Goal: Task Accomplishment & Management: Use online tool/utility

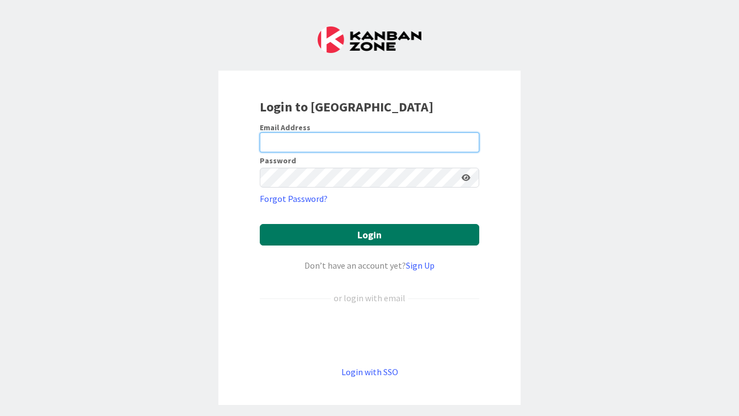
type input "[PERSON_NAME][EMAIL_ADDRESS][DOMAIN_NAME]"
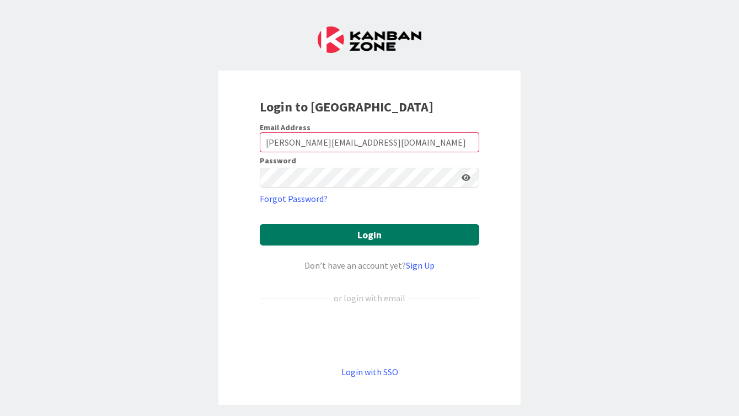
click at [384, 239] on button "Login" at bounding box center [369, 234] width 219 height 21
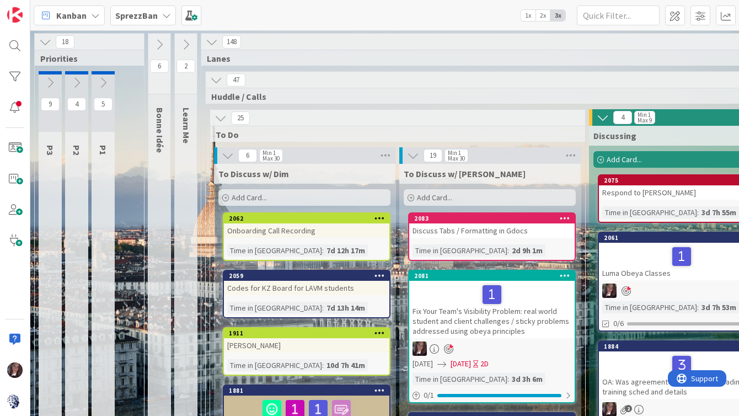
click at [152, 12] on b "SprezzBan" at bounding box center [136, 15] width 42 height 11
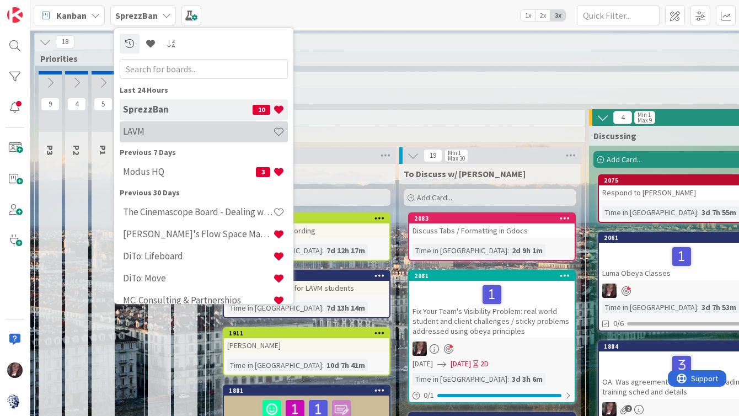
click at [136, 130] on h4 "LAVM" at bounding box center [198, 131] width 150 height 11
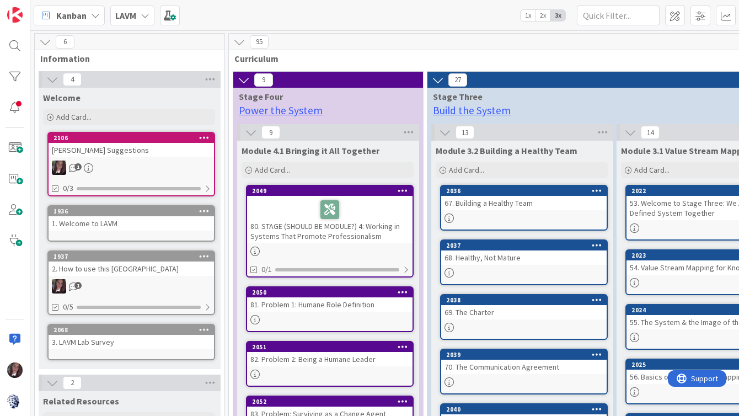
click at [545, 17] on span "2x" at bounding box center [542, 15] width 15 height 11
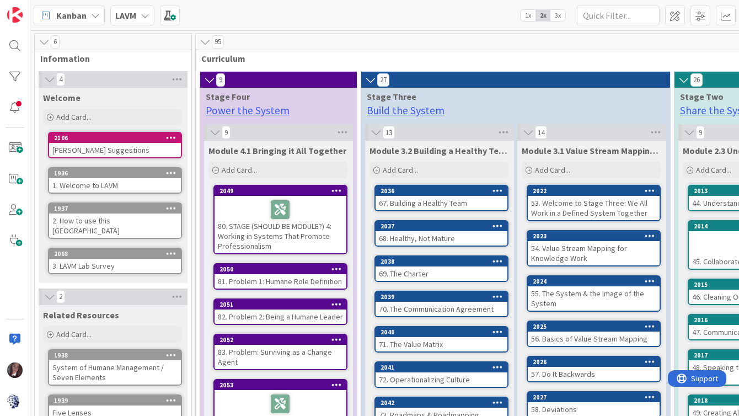
click at [100, 220] on div "2. How to use this [GEOGRAPHIC_DATA]" at bounding box center [115, 225] width 132 height 24
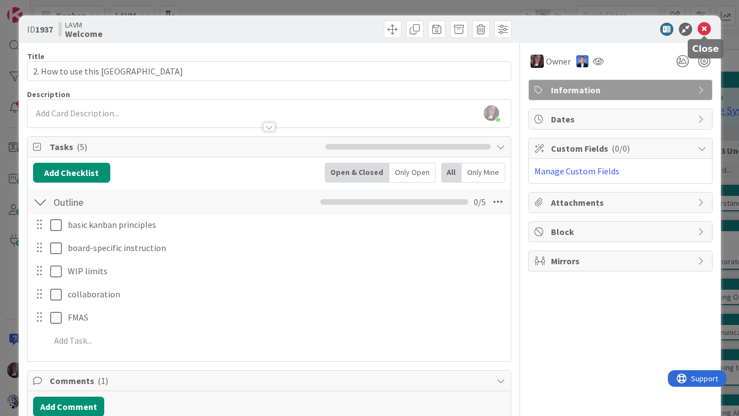
click at [707, 29] on icon at bounding box center [703, 29] width 13 height 13
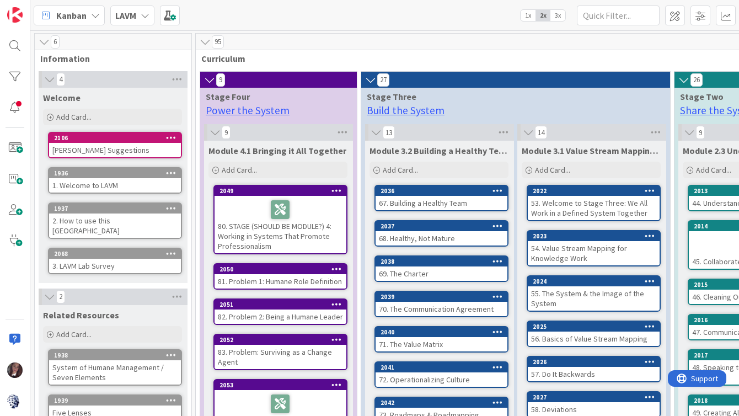
click at [207, 44] on icon at bounding box center [205, 41] width 12 height 11
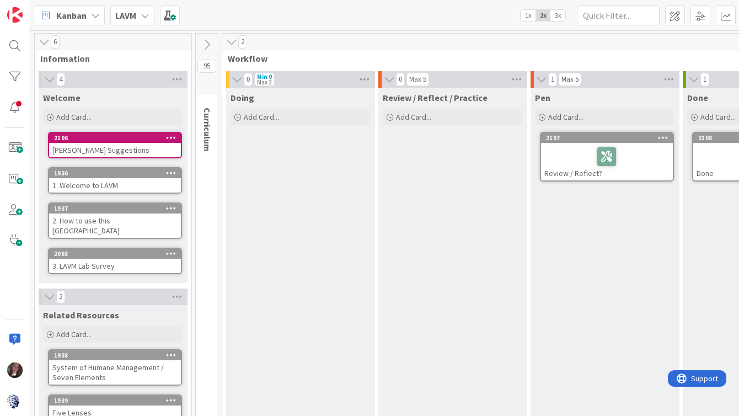
click at [232, 44] on icon at bounding box center [231, 41] width 12 height 11
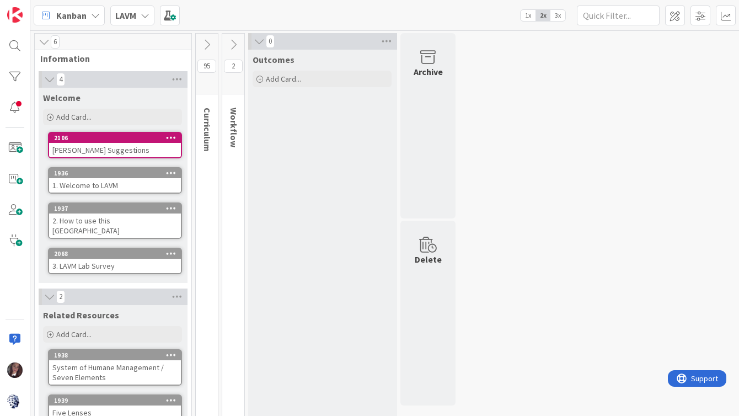
click at [259, 42] on icon at bounding box center [259, 41] width 12 height 11
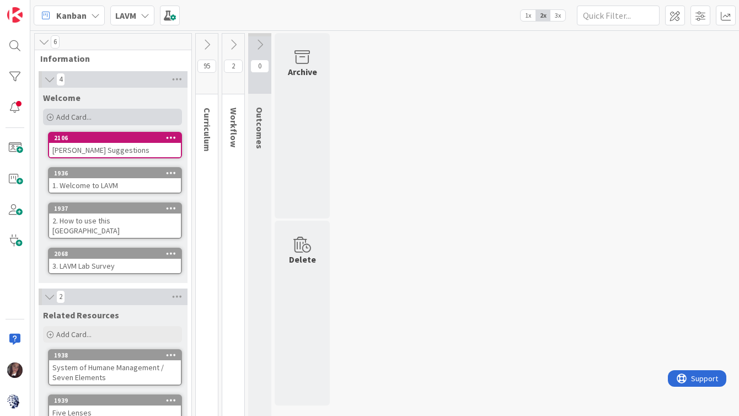
click at [92, 116] on div "Add Card..." at bounding box center [112, 117] width 139 height 17
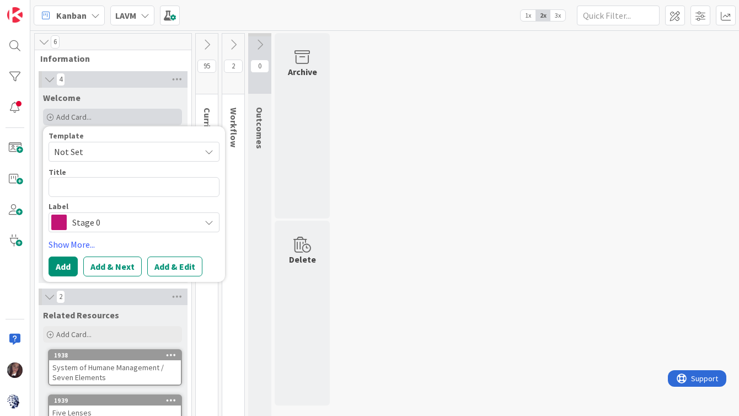
type textarea "x"
type textarea "R"
type textarea "x"
type textarea "l"
type textarea "x"
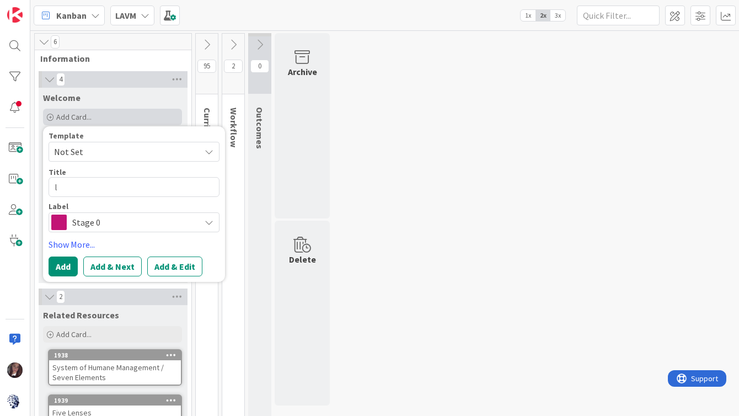
type textarea "lo"
type textarea "x"
type textarea "log"
type textarea "x"
type textarea "logi"
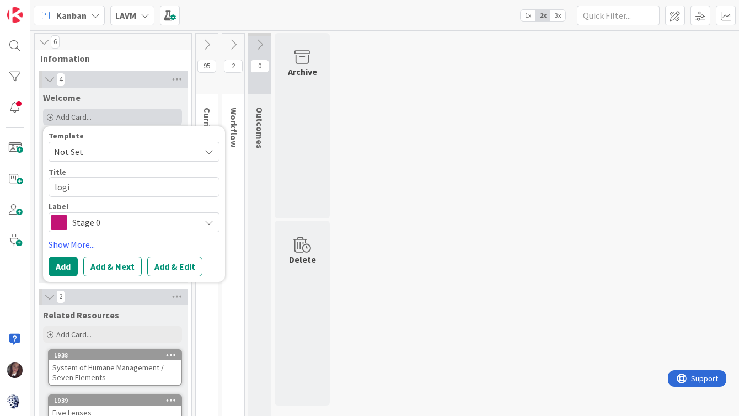
type textarea "x"
type textarea "logis"
type textarea "x"
type textarea "logist"
type textarea "x"
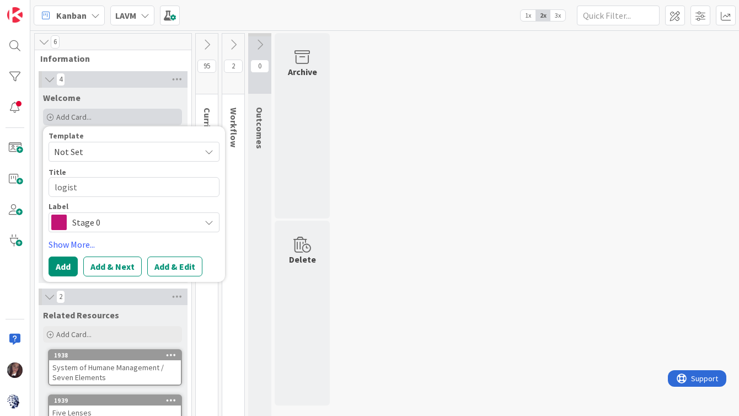
type textarea "logisti"
type textarea "x"
type textarea "logistic"
type textarea "x"
type textarea "logistics"
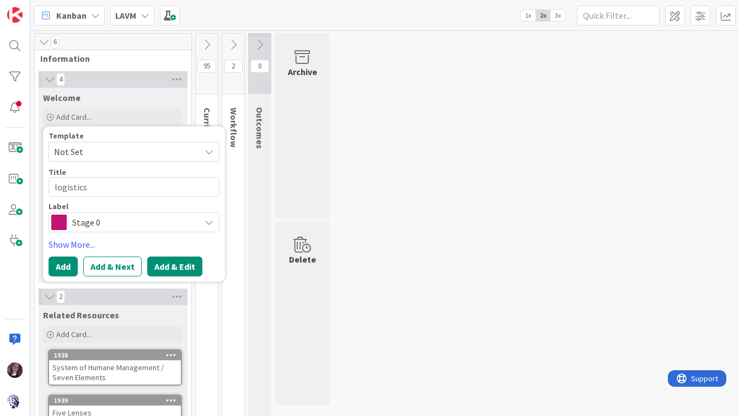
click at [166, 260] on button "Add & Edit" at bounding box center [174, 266] width 55 height 20
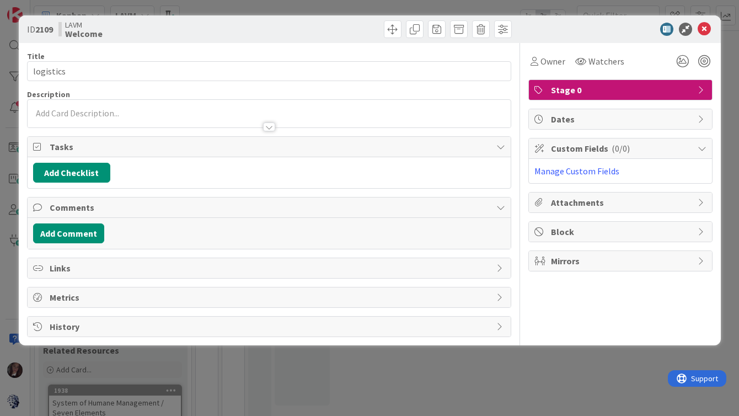
click at [568, 91] on span "Stage 0" at bounding box center [621, 89] width 141 height 13
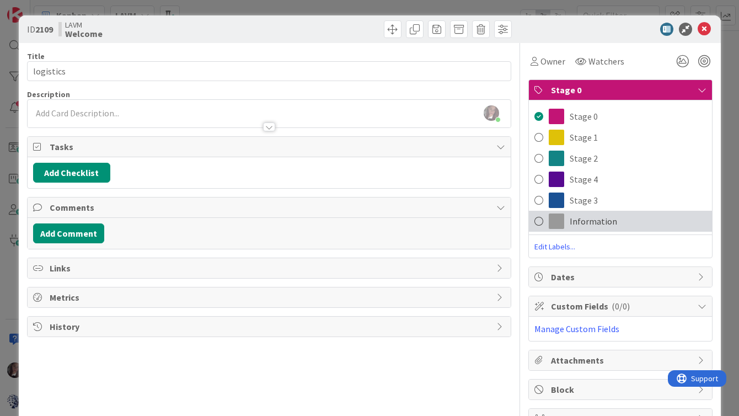
click at [553, 220] on span at bounding box center [556, 220] width 15 height 15
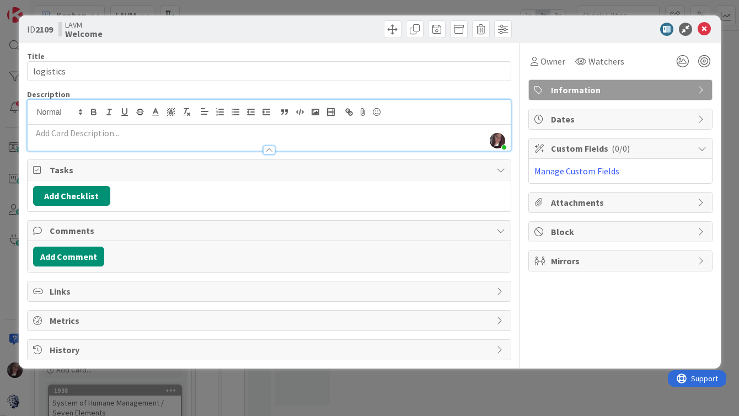
click at [68, 113] on div "[PERSON_NAME] just joined" at bounding box center [269, 125] width 483 height 51
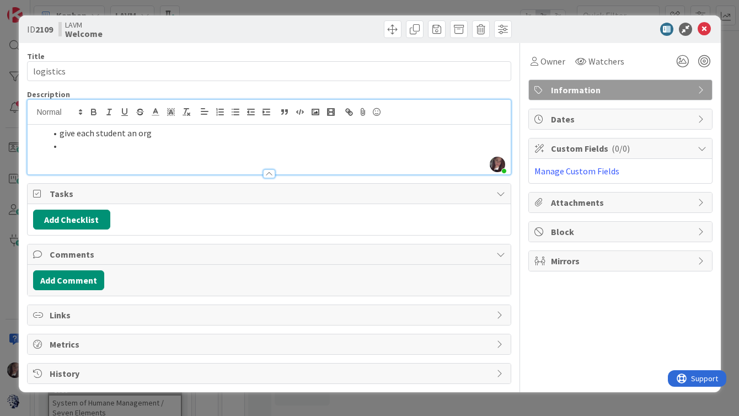
click at [154, 135] on li "give each student an org" at bounding box center [275, 133] width 459 height 13
drag, startPoint x: 128, startPoint y: 135, endPoint x: 156, endPoint y: 134, distance: 28.1
click at [156, 134] on li "give each student an org" at bounding box center [275, 133] width 459 height 13
click at [234, 135] on li "give each student a link to sign up (each studentgets their own "org")" at bounding box center [275, 133] width 459 height 13
click at [317, 135] on li "give each student a link to sign up (each student gets their own "org")" at bounding box center [275, 133] width 459 height 13
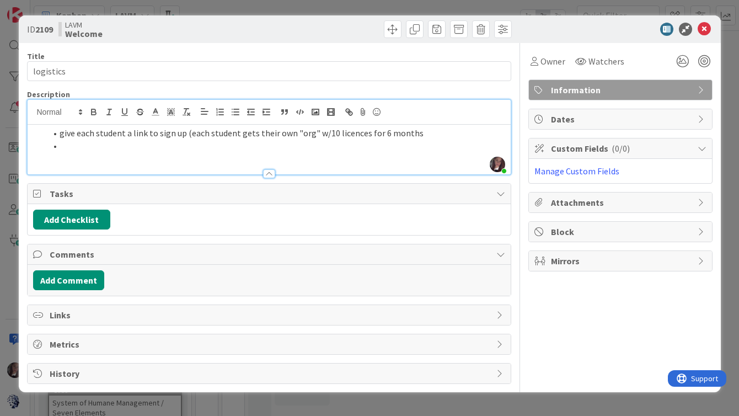
click at [354, 135] on li "give each student a link to sign up (each student gets their own "org" w/10 lic…" at bounding box center [275, 133] width 459 height 13
click at [412, 133] on li "give each student a link to sign up (each student gets their own "org" w/10 lic…" at bounding box center [275, 133] width 459 height 13
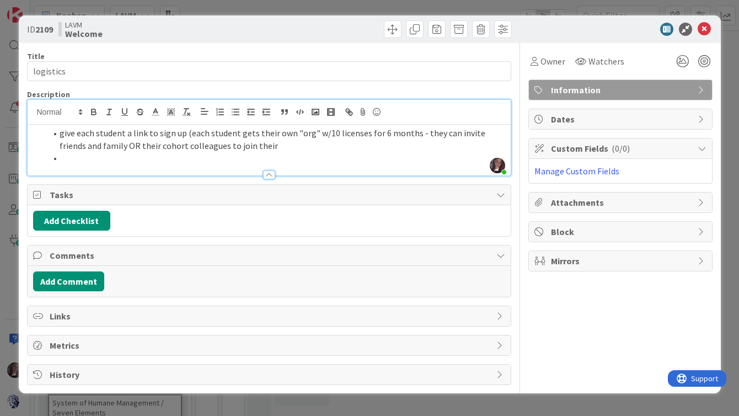
click at [329, 135] on li "give each student a link to sign up (each student gets their own "org" w/10 lic…" at bounding box center [275, 139] width 459 height 25
click at [245, 145] on li "give each student a link to sign up (each student gets their own "org" w/5 lice…" at bounding box center [275, 139] width 459 height 25
click at [68, 157] on li at bounding box center [275, 158] width 459 height 13
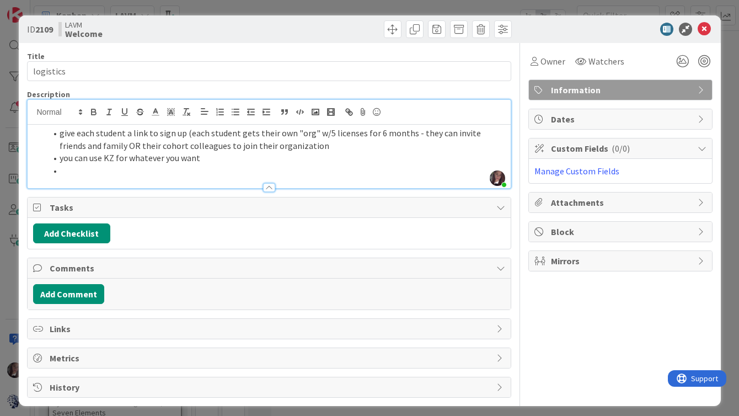
click at [61, 159] on li "you can use KZ for whatever you want" at bounding box center [275, 158] width 459 height 13
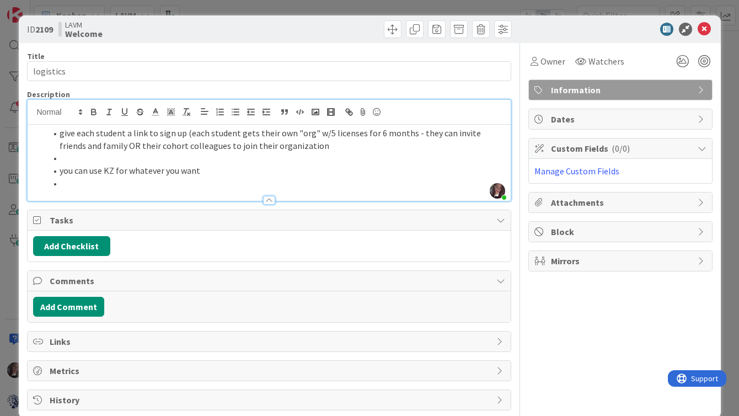
click at [68, 157] on li at bounding box center [275, 158] width 459 height 13
click at [119, 158] on li "with this comes atemplate" at bounding box center [275, 158] width 459 height 13
click at [191, 155] on li "with this comes the LAVM template" at bounding box center [275, 158] width 459 height 13
click at [704, 25] on icon at bounding box center [703, 29] width 13 height 13
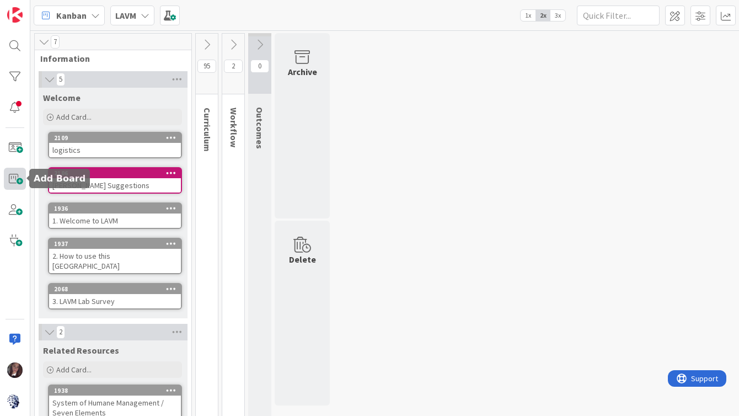
click at [14, 175] on span at bounding box center [15, 179] width 22 height 22
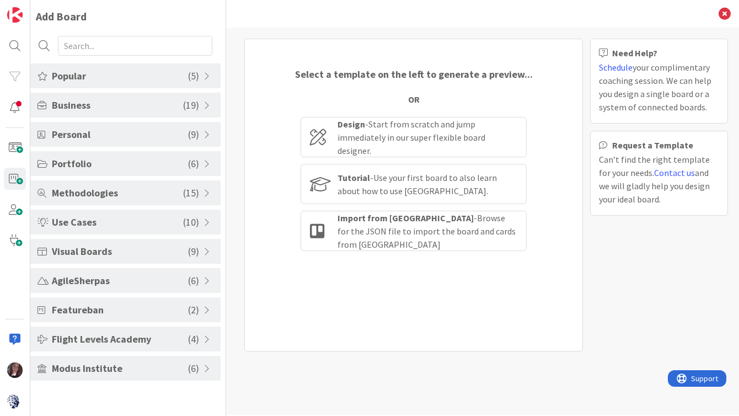
click at [92, 364] on span "Modus Institute" at bounding box center [120, 368] width 136 height 15
click at [89, 249] on span "Visual Boards" at bounding box center [120, 251] width 136 height 15
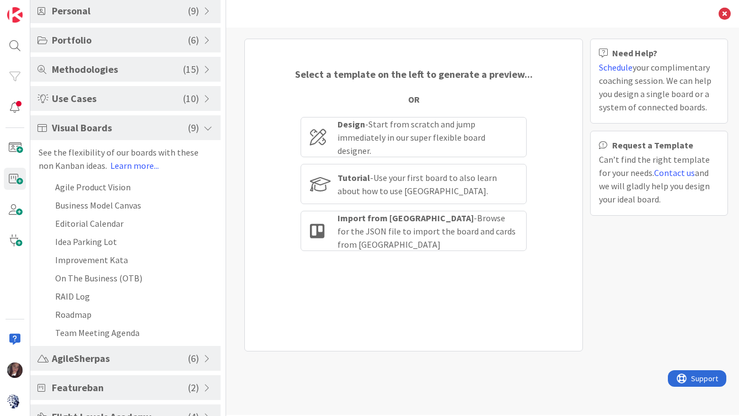
scroll to position [32, 0]
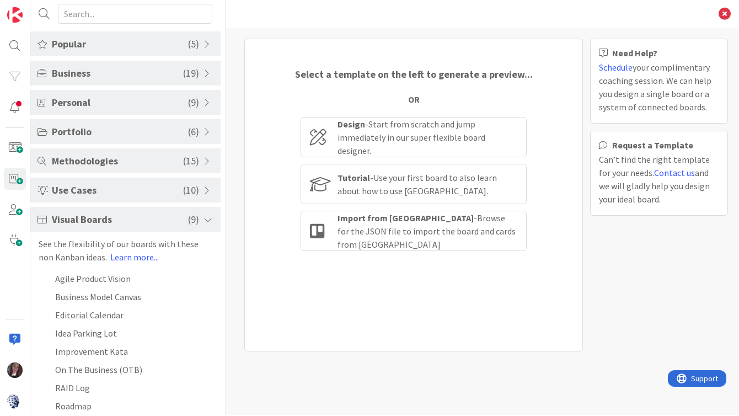
click at [71, 44] on span "Popular" at bounding box center [120, 43] width 136 height 15
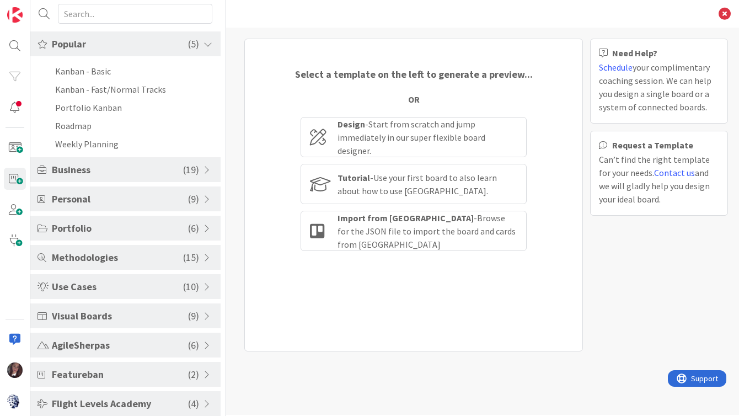
click at [70, 172] on span "Business" at bounding box center [117, 169] width 131 height 15
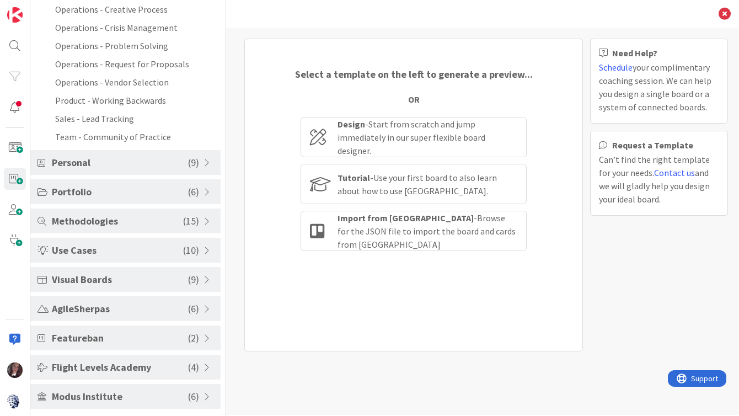
scroll to position [356, 0]
click at [68, 163] on span "Personal" at bounding box center [120, 161] width 136 height 15
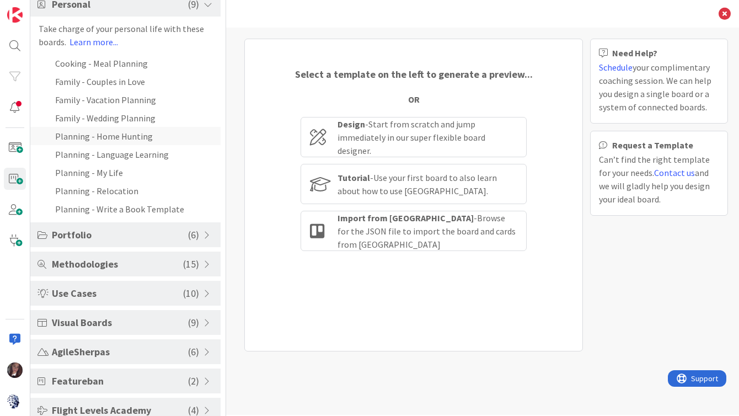
scroll to position [130, 0]
click at [82, 235] on span "Portfolio" at bounding box center [120, 235] width 136 height 15
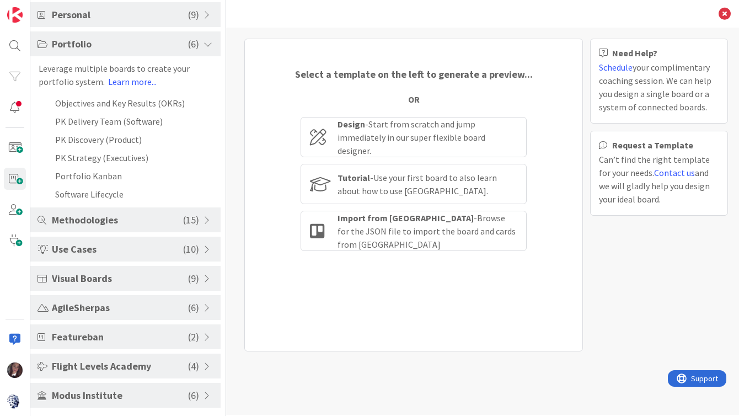
click at [82, 223] on span "Methodologies" at bounding box center [117, 219] width 131 height 15
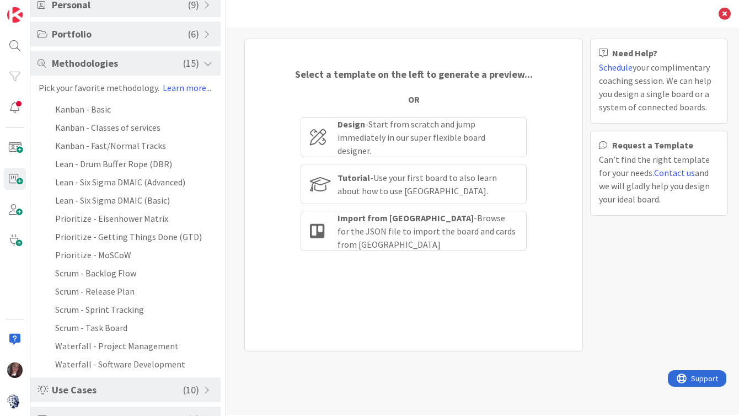
click at [249, 258] on div "Select a template on the left to generate a preview... OR Design - Start from s…" at bounding box center [413, 195] width 338 height 313
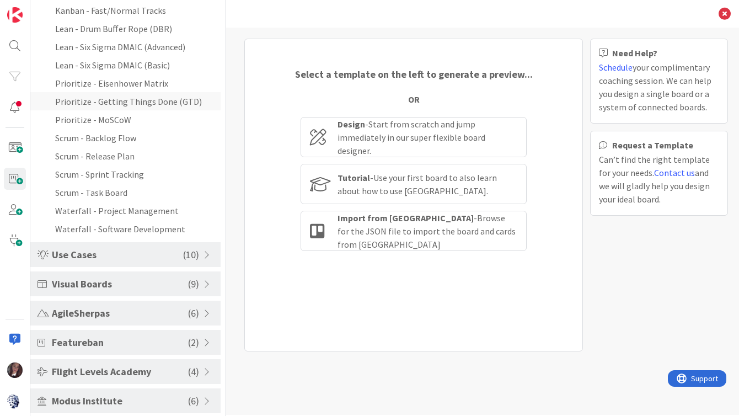
scroll to position [270, 0]
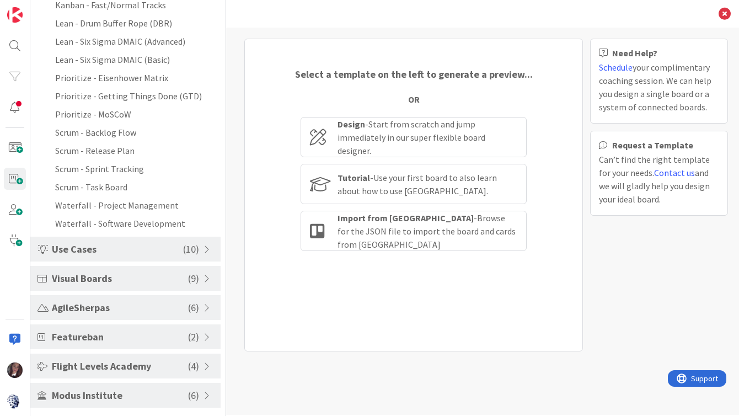
click at [102, 249] on span "Use Cases" at bounding box center [117, 248] width 131 height 15
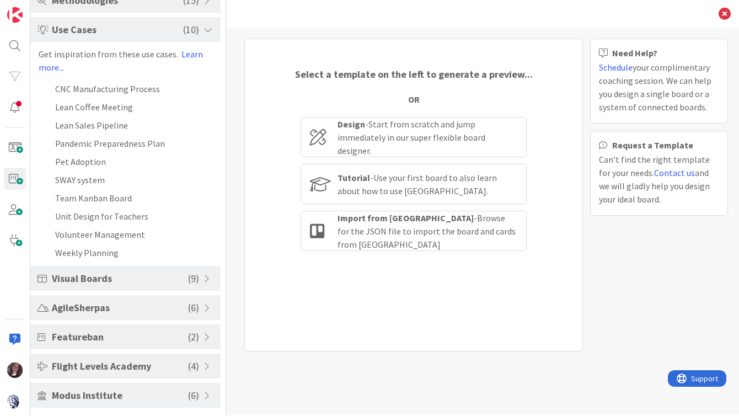
scroll to position [192, 0]
click at [85, 157] on li "Pet Adoption" at bounding box center [125, 161] width 190 height 18
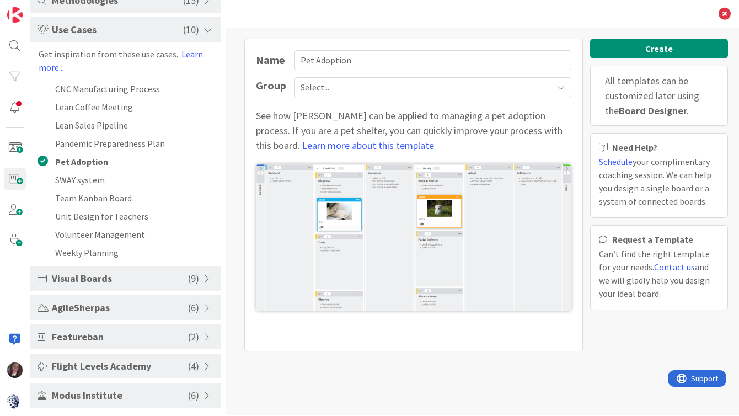
click at [103, 275] on span "Visual Boards" at bounding box center [120, 278] width 136 height 15
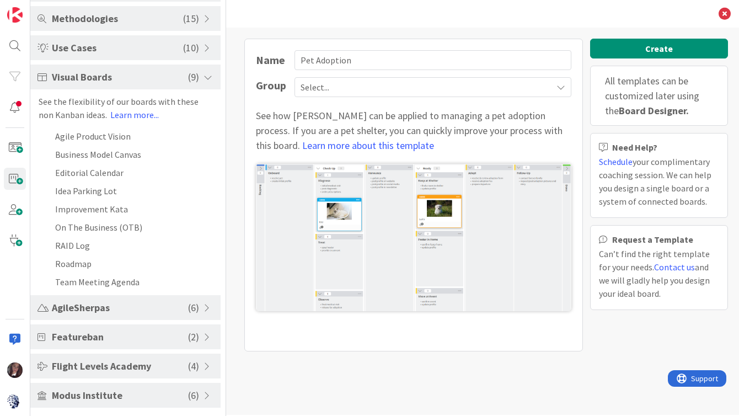
click at [91, 311] on span "AgileSherpas" at bounding box center [120, 307] width 136 height 15
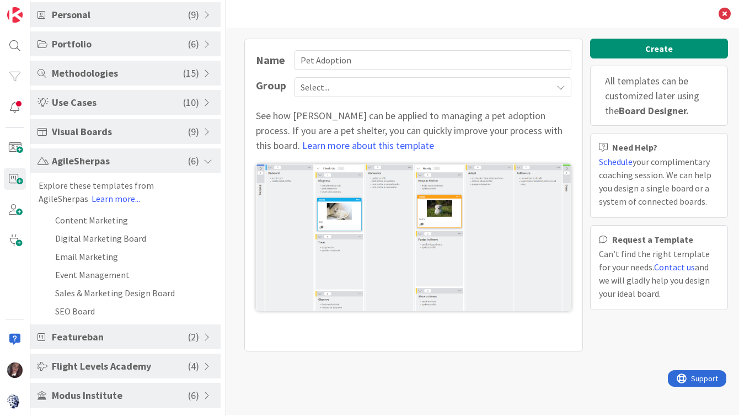
click at [84, 336] on span "Featureban" at bounding box center [120, 336] width 136 height 15
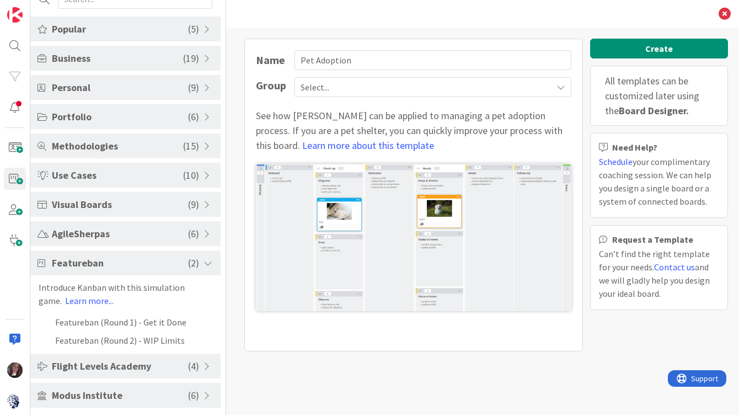
scroll to position [47, 0]
click at [82, 365] on span "Flight Levels Academy" at bounding box center [120, 365] width 136 height 15
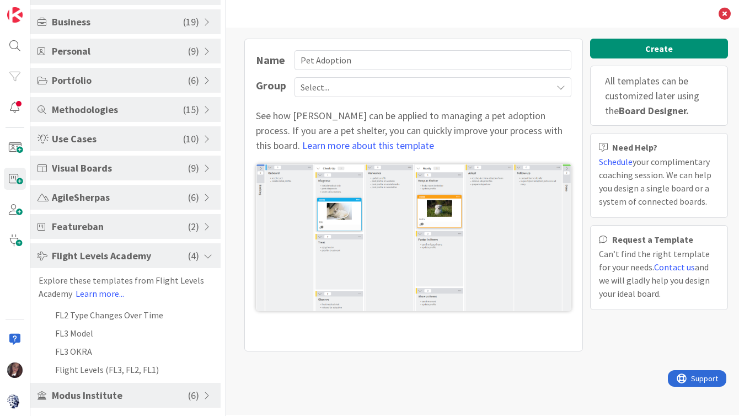
click at [79, 396] on span "Modus Institute" at bounding box center [120, 395] width 136 height 15
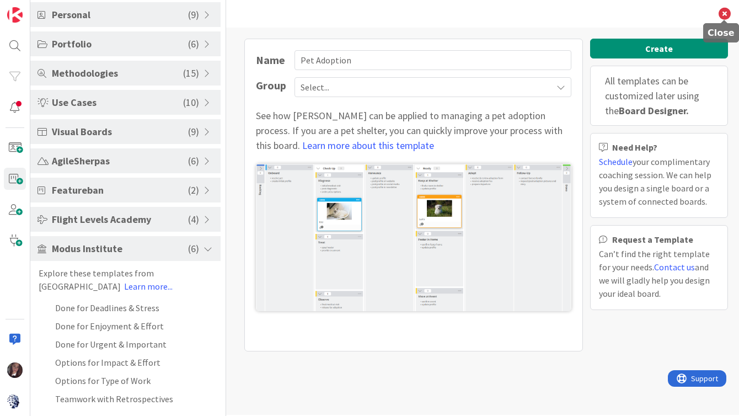
click at [726, 12] on icon at bounding box center [724, 14] width 12 height 12
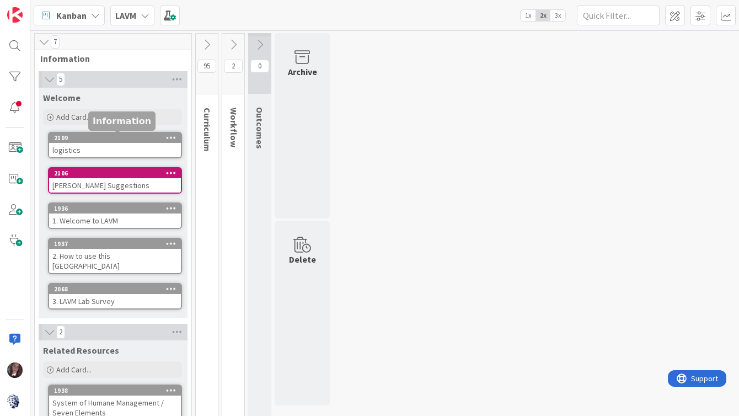
click at [114, 139] on div "2109" at bounding box center [117, 138] width 127 height 8
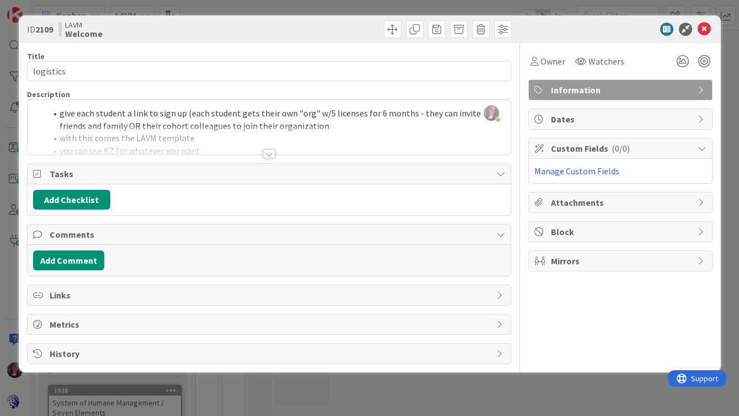
click at [299, 128] on div at bounding box center [269, 140] width 483 height 28
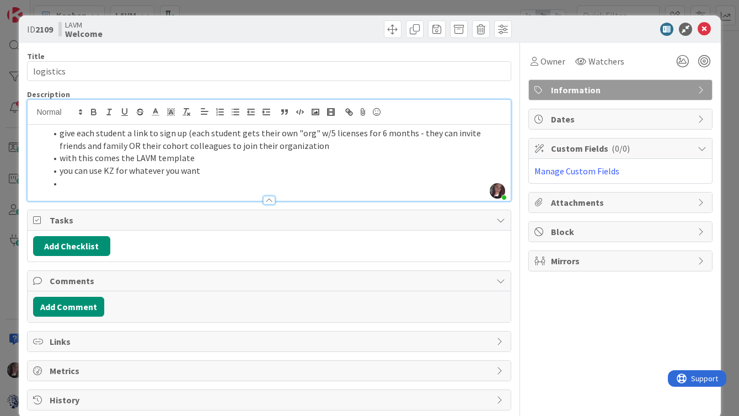
click at [292, 146] on li "give each student a link to sign up (each student gets their own "org" w/5 lice…" at bounding box center [275, 139] width 459 height 25
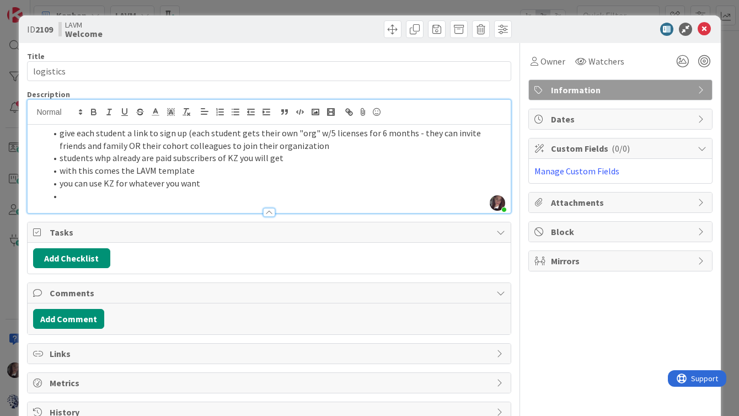
click at [108, 158] on li "students whp already are paid subscribers of KZ you will get" at bounding box center [275, 158] width 459 height 13
click at [76, 198] on li at bounding box center [275, 196] width 459 height 13
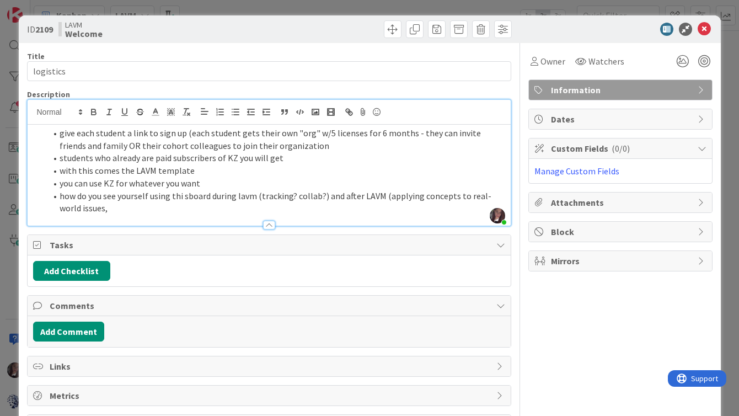
click at [319, 198] on li "how do you see yourself using thi sboard during lavm (tracking? collab?) and af…" at bounding box center [275, 202] width 459 height 25
click at [142, 210] on li "how do you see yourself using thi sboard during lavm (tracking? collab? motivat…" at bounding box center [275, 202] width 459 height 25
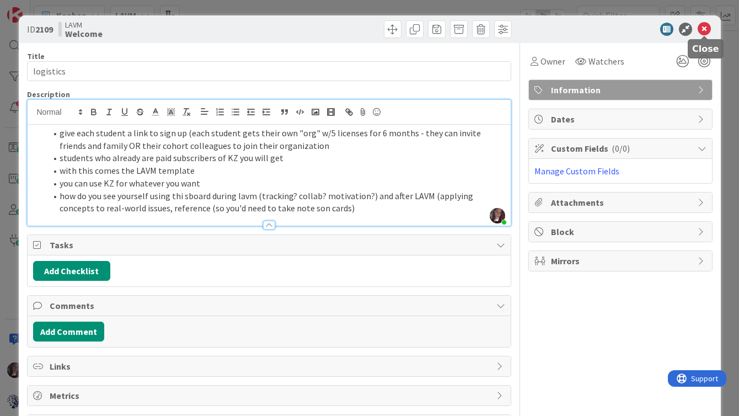
click at [705, 30] on icon at bounding box center [703, 29] width 13 height 13
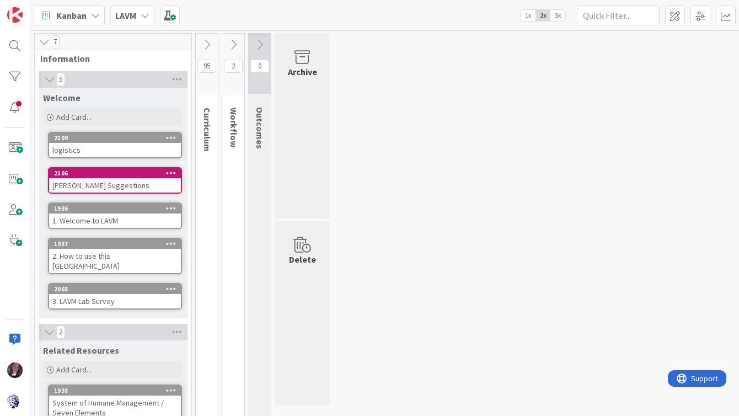
click at [125, 15] on b "LAVM" at bounding box center [125, 15] width 21 height 11
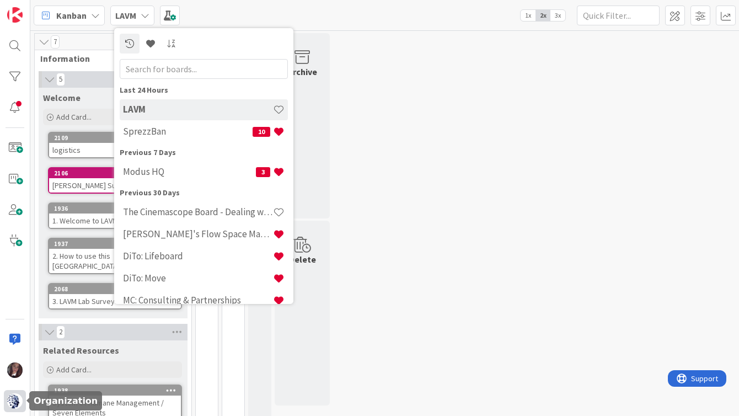
click at [17, 400] on img at bounding box center [14, 400] width 15 height 15
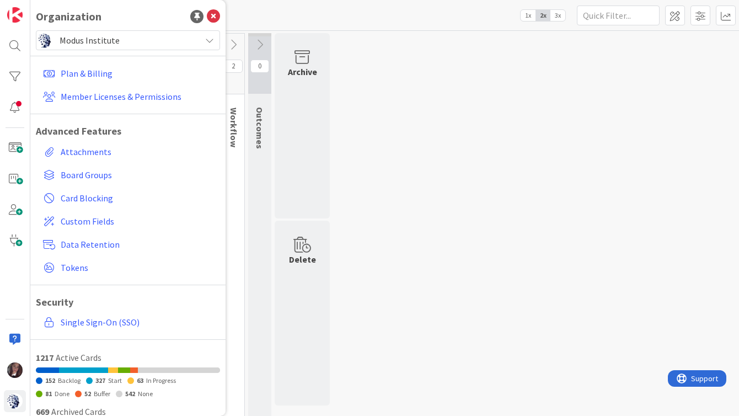
click at [77, 40] on span "Modus Institute" at bounding box center [128, 40] width 136 height 15
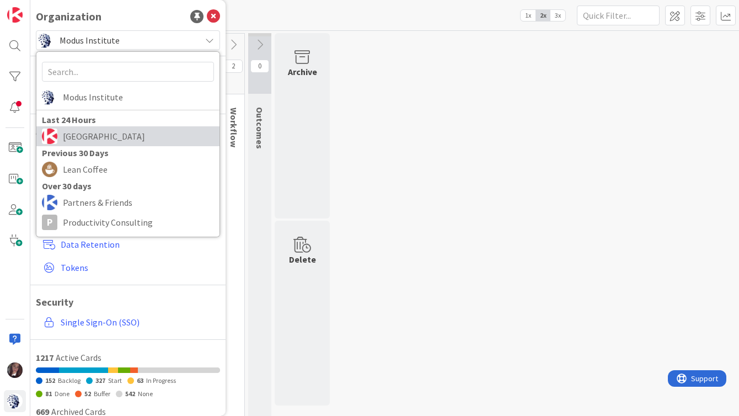
click at [62, 133] on link "[GEOGRAPHIC_DATA]" at bounding box center [127, 136] width 183 height 20
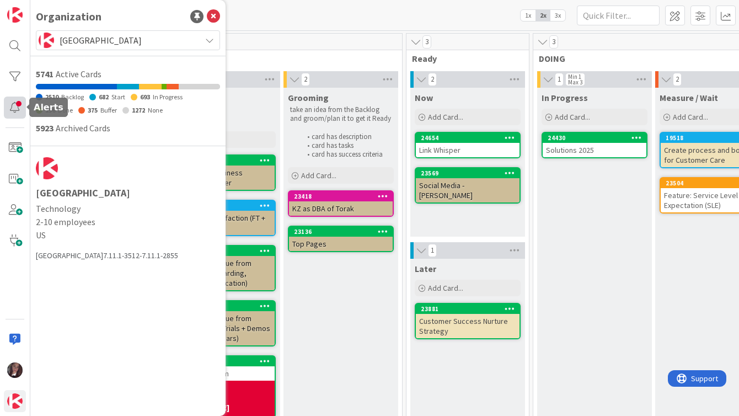
click at [18, 106] on div at bounding box center [15, 107] width 22 height 22
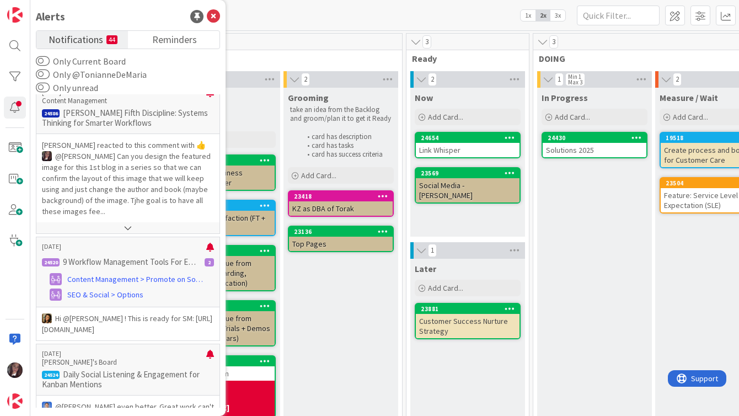
scroll to position [337, 0]
